Goal: Find specific page/section: Find specific page/section

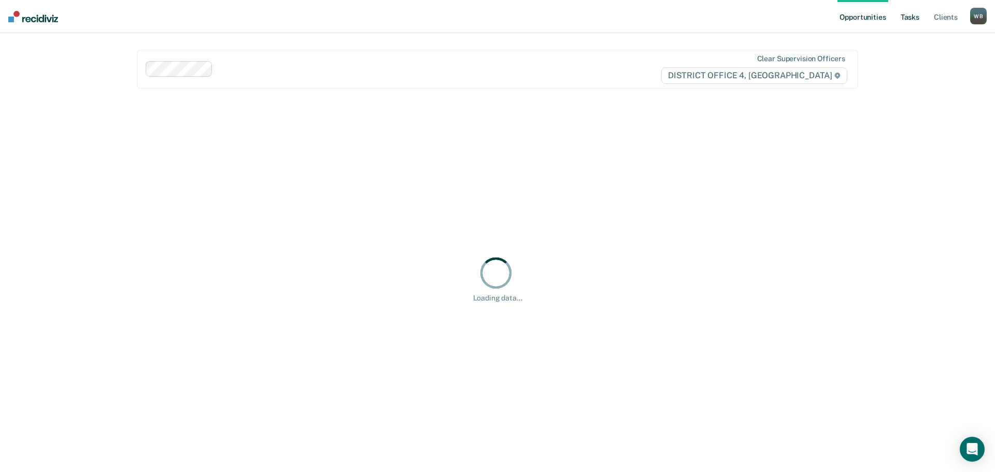
click at [908, 20] on link "Tasks" at bounding box center [910, 16] width 23 height 33
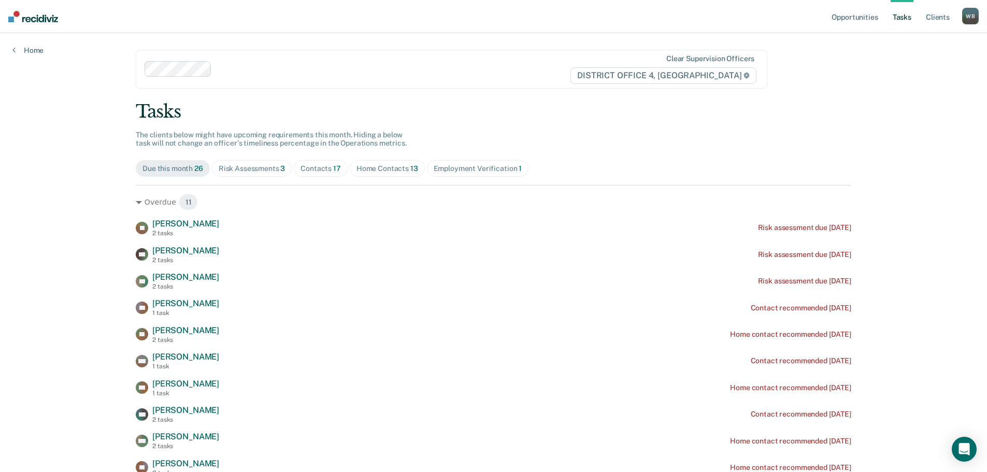
click at [372, 164] on div "Home Contacts 13" at bounding box center [388, 168] width 62 height 9
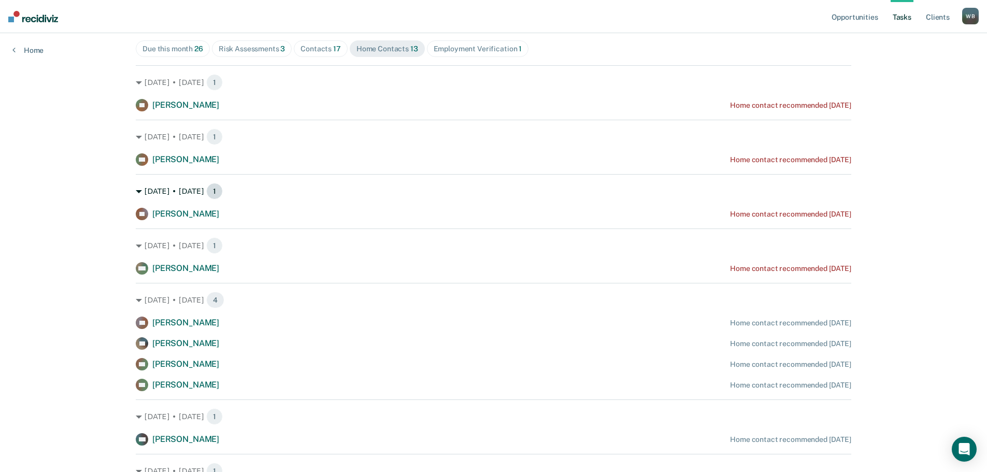
scroll to position [104, 0]
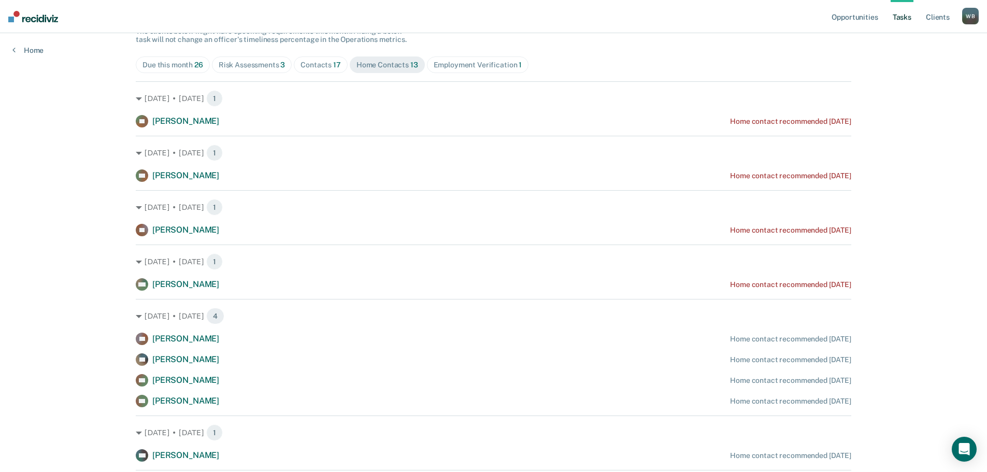
click at [308, 61] on div "Contacts 17" at bounding box center [321, 65] width 40 height 9
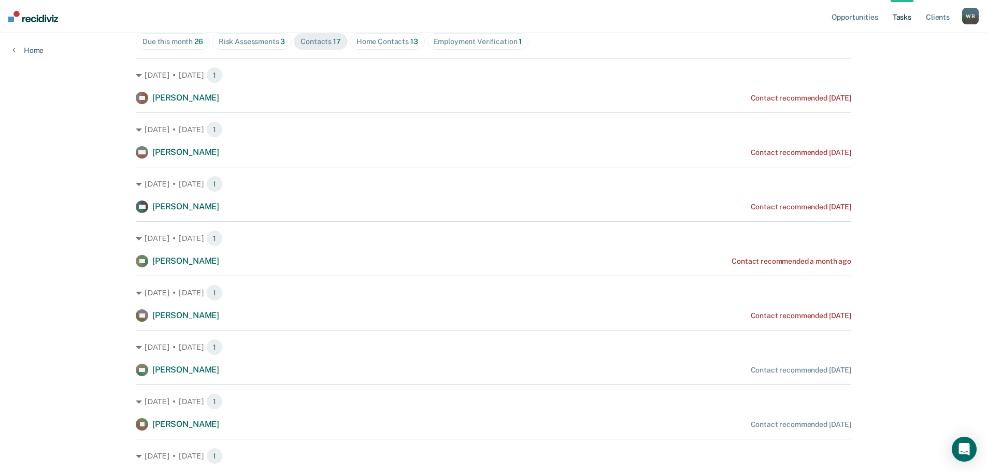
scroll to position [0, 0]
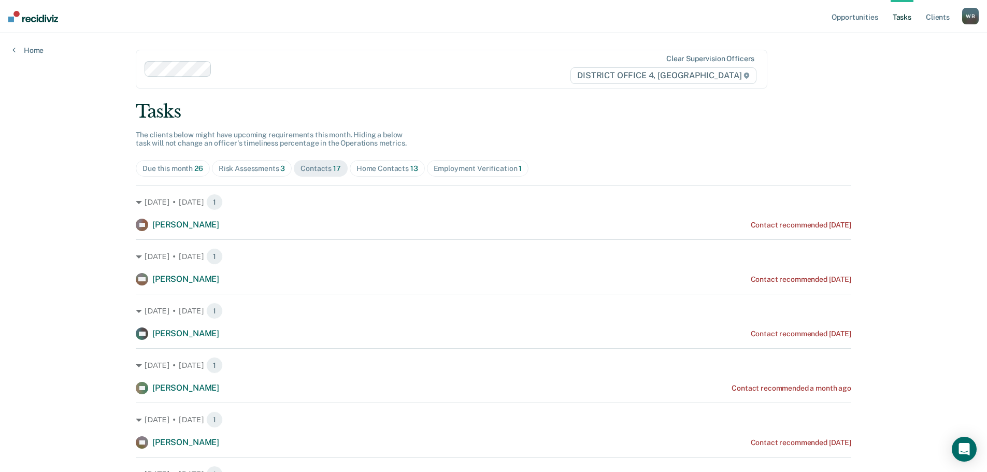
click at [246, 173] on span "Risk Assessments 3" at bounding box center [252, 168] width 80 height 17
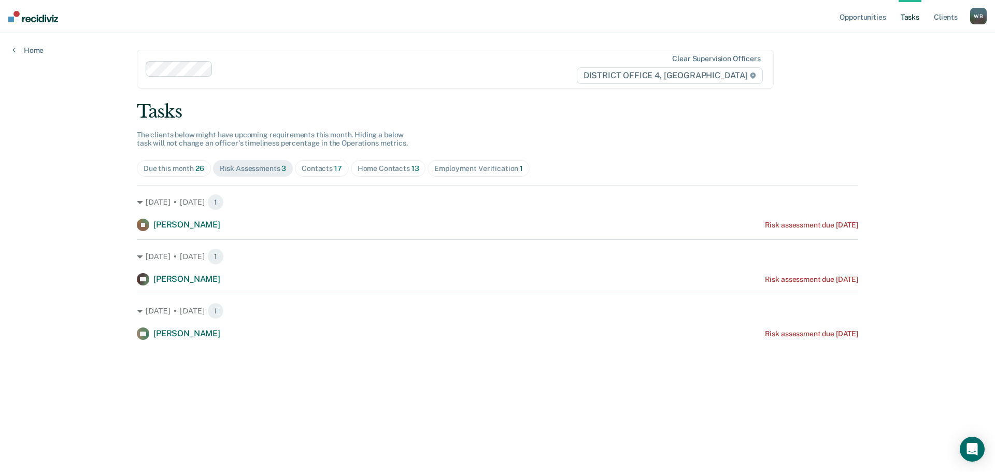
click at [913, 15] on link "Tasks" at bounding box center [910, 16] width 23 height 33
click at [953, 18] on link "Client s" at bounding box center [946, 16] width 28 height 33
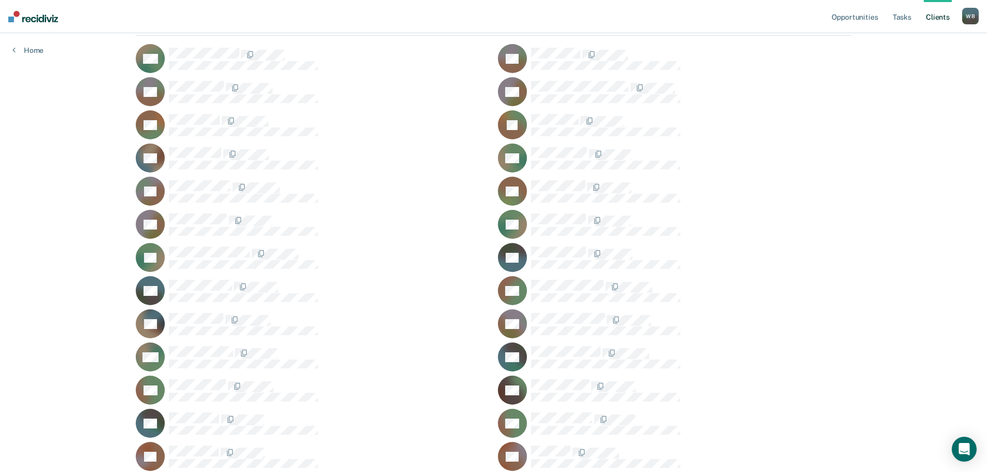
scroll to position [177, 0]
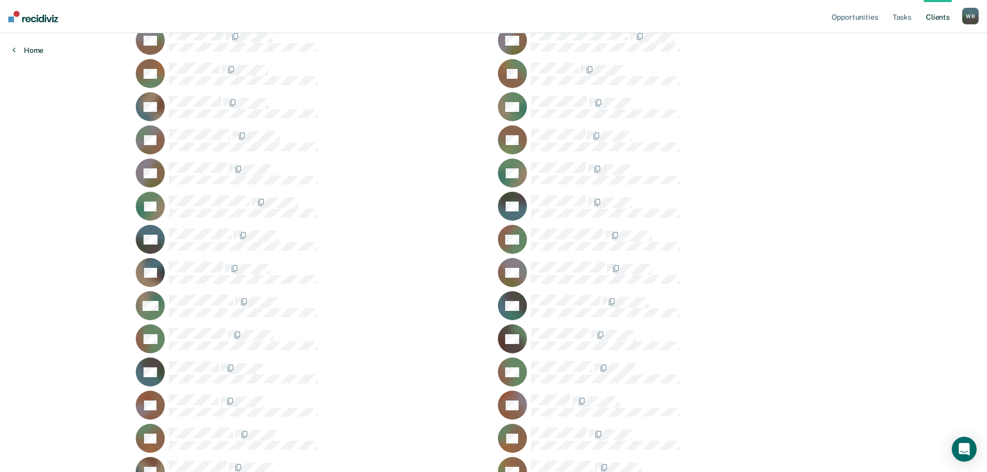
click at [35, 51] on link "Home" at bounding box center [27, 50] width 31 height 9
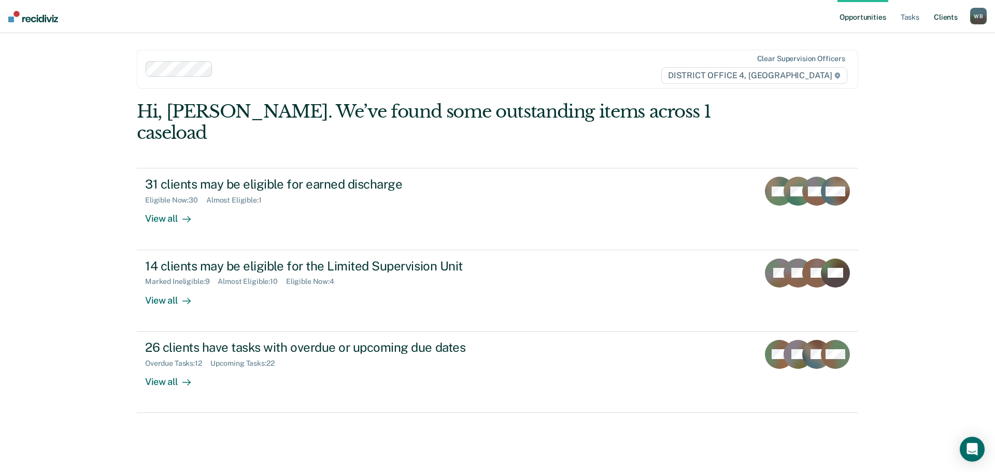
click at [941, 19] on link "Client s" at bounding box center [946, 16] width 28 height 33
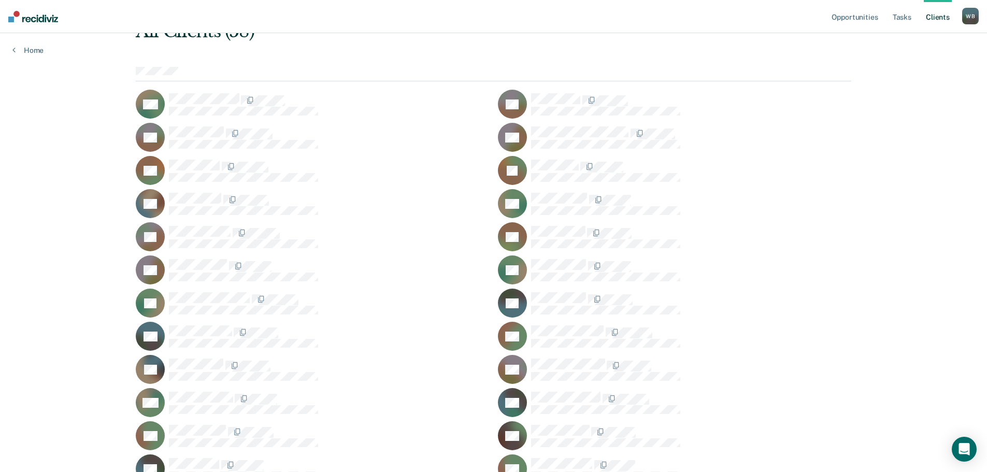
scroll to position [104, 0]
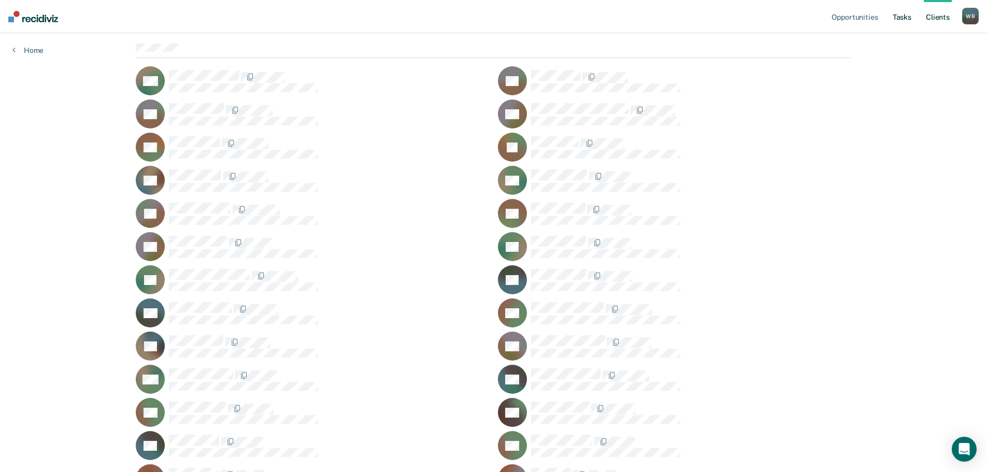
click at [906, 13] on link "Tasks" at bounding box center [902, 16] width 23 height 33
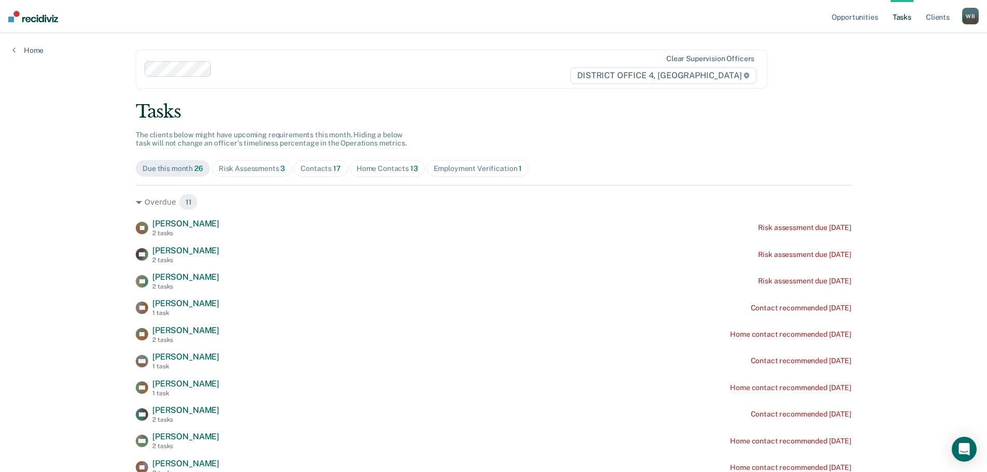
click at [370, 166] on div "Home Contacts 13" at bounding box center [388, 168] width 62 height 9
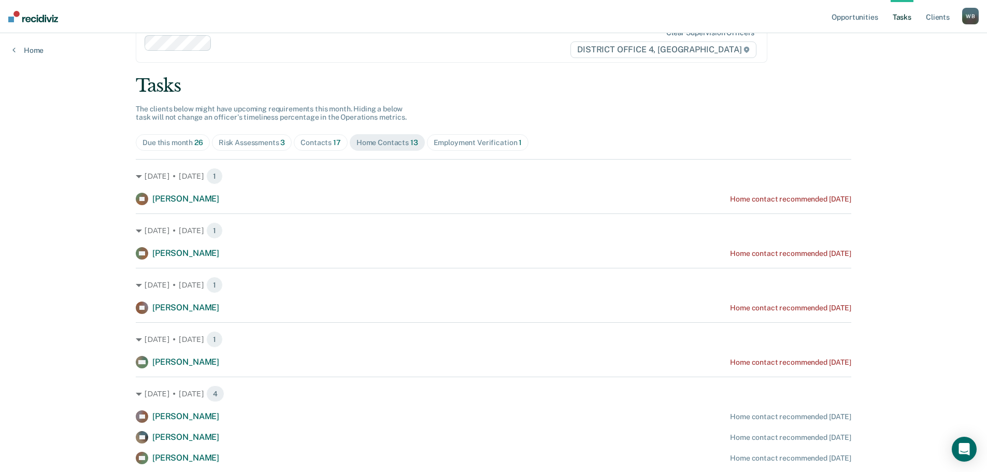
scroll to position [8, 0]
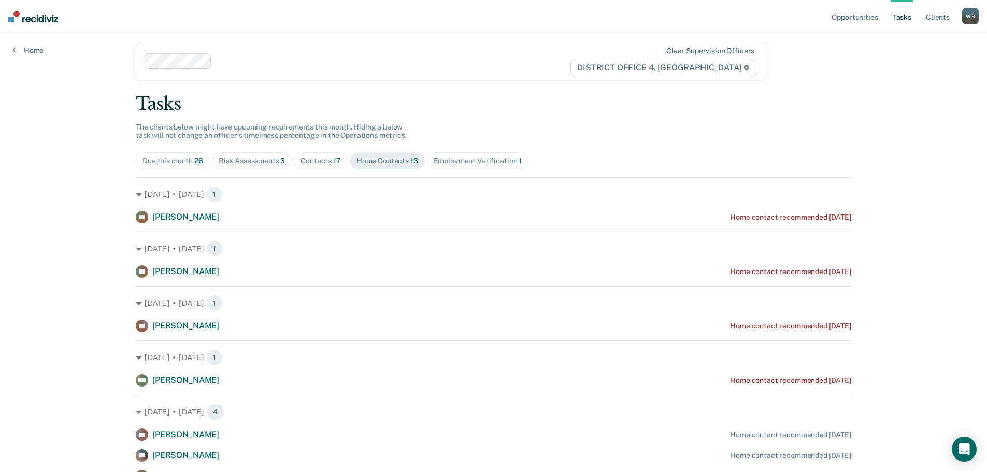
click at [295, 159] on span "Contacts 17" at bounding box center [321, 160] width 54 height 17
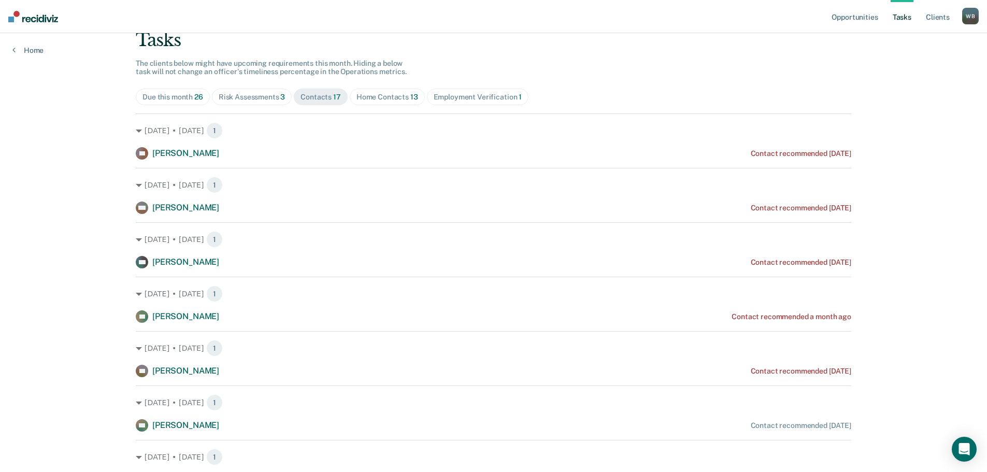
scroll to position [0, 0]
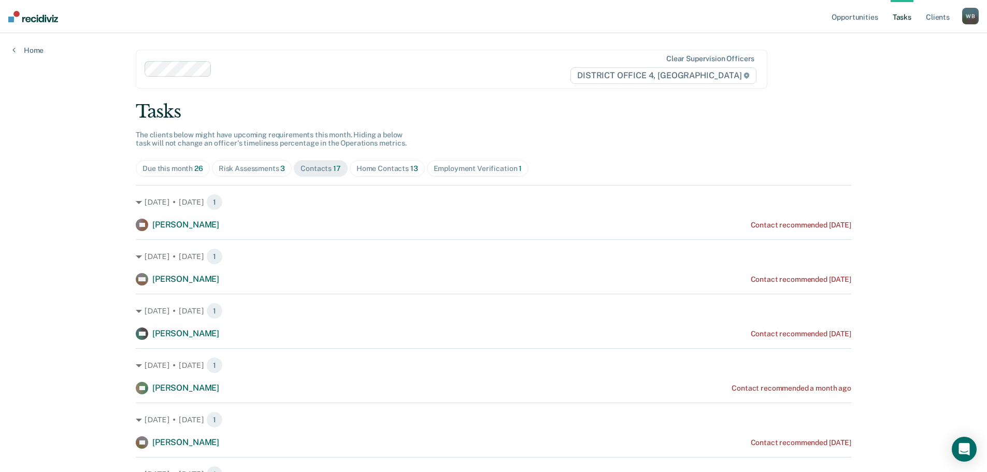
click at [488, 324] on div "[DATE] • [DATE] 1 CW [PERSON_NAME] Contact recommended [DATE]" at bounding box center [494, 317] width 716 height 46
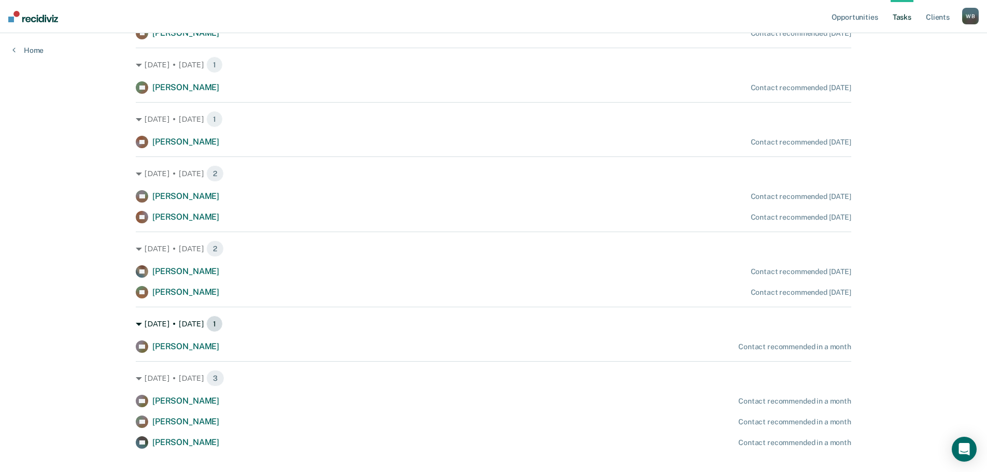
scroll to position [259, 0]
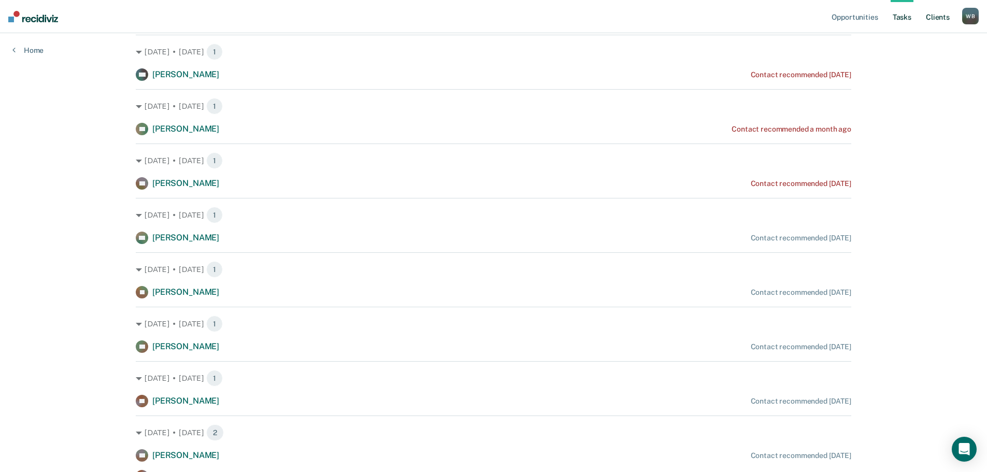
click at [934, 14] on link "Client s" at bounding box center [938, 16] width 28 height 33
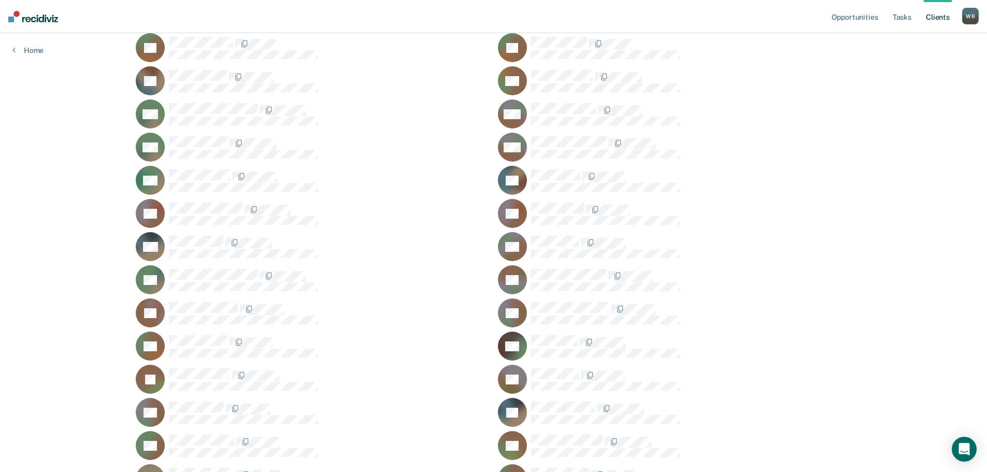
scroll to position [570, 0]
